Goal: Navigation & Orientation: Find specific page/section

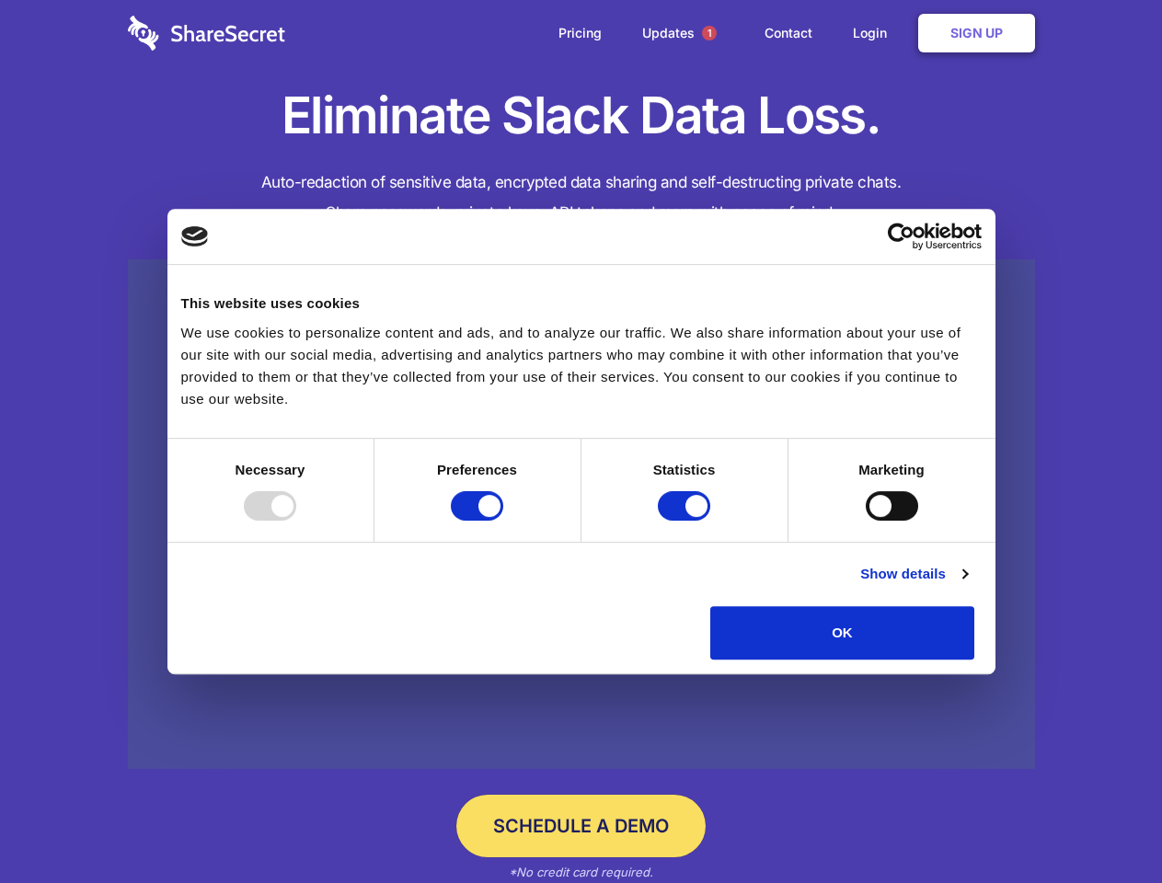
click at [296, 521] on div at bounding box center [270, 505] width 52 height 29
click at [503, 521] on input "Preferences" at bounding box center [477, 505] width 52 height 29
checkbox input "false"
click at [686, 521] on input "Statistics" at bounding box center [684, 505] width 52 height 29
checkbox input "false"
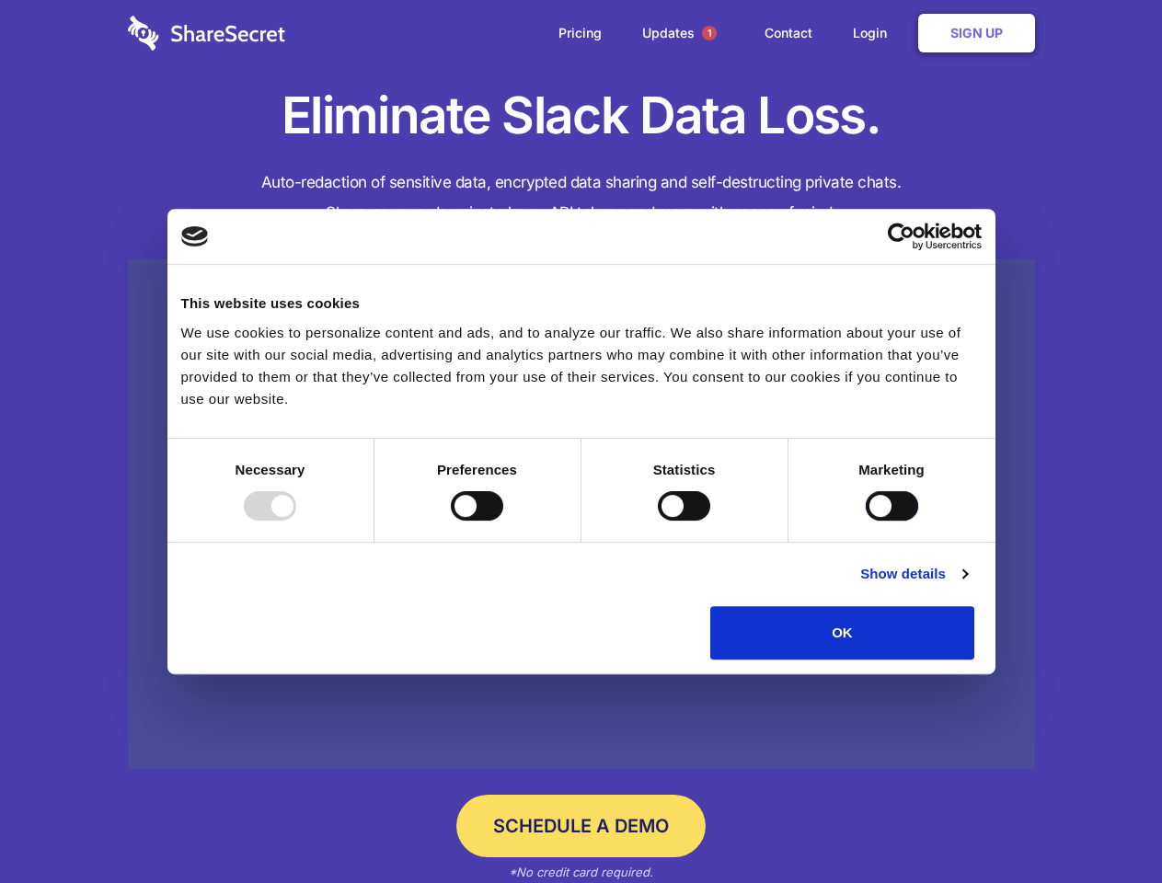
click at [866, 521] on input "Marketing" at bounding box center [892, 505] width 52 height 29
checkbox input "true"
click at [967, 585] on link "Show details" at bounding box center [913, 574] width 107 height 22
click at [0, 0] on li "Preferences 4 Preference cookies enable a website to remember information that …" at bounding box center [0, 0] width 0 height 0
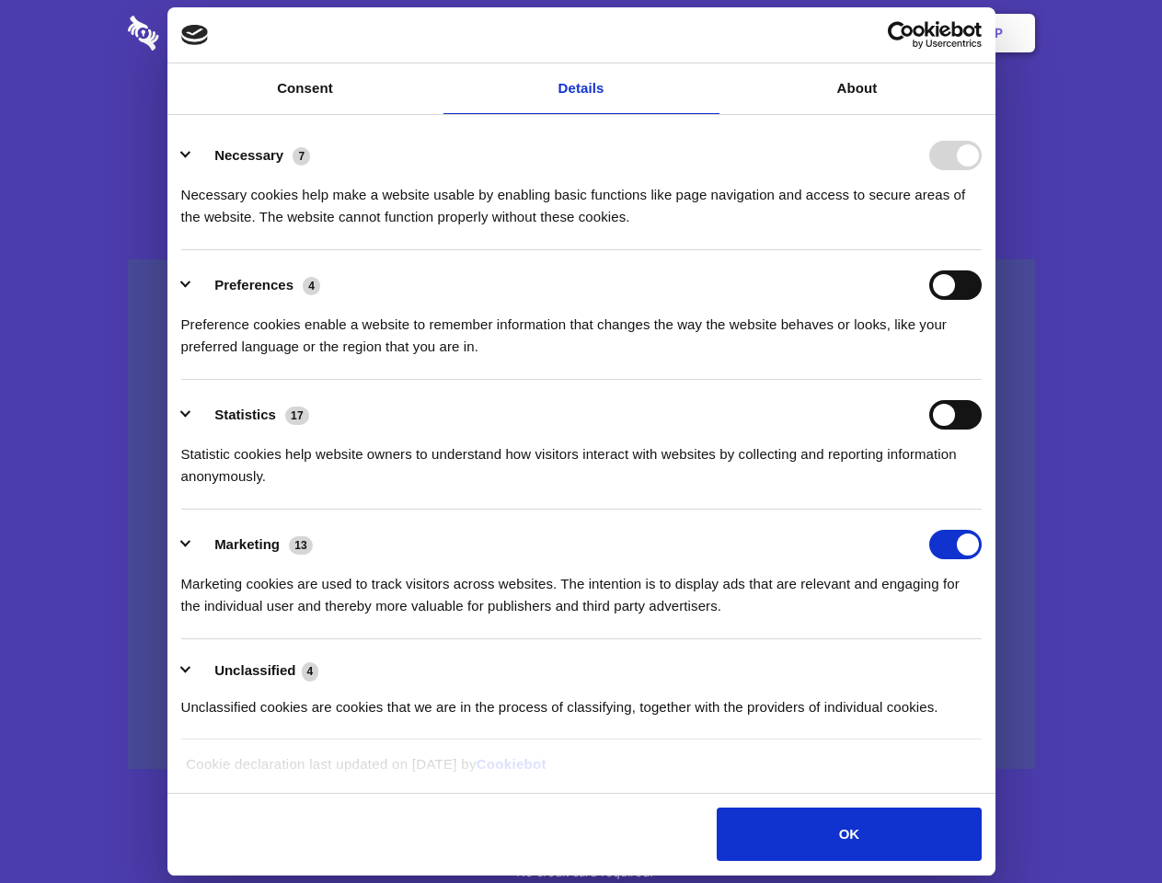
click at [709, 33] on span "1" at bounding box center [709, 33] width 15 height 15
